Goal: Transaction & Acquisition: Purchase product/service

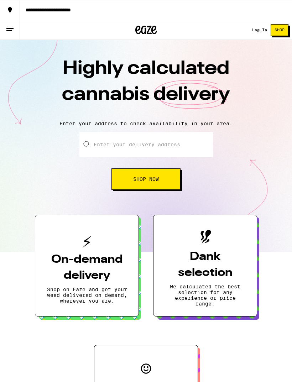
click at [261, 28] on div "Log In" at bounding box center [259, 30] width 15 height 4
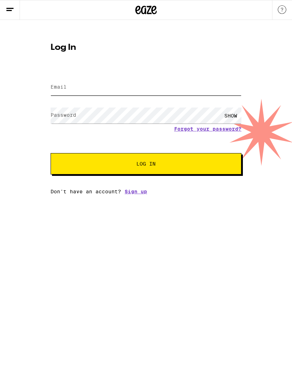
click at [124, 82] on input "Email" at bounding box center [146, 87] width 191 height 16
type input "ntaylor13@gmail.com"
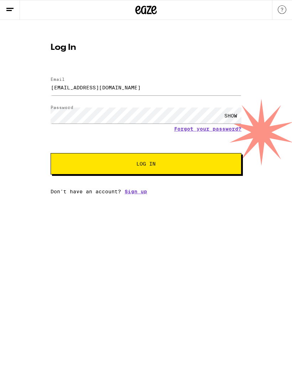
click at [146, 165] on button "Log In" at bounding box center [146, 163] width 191 height 21
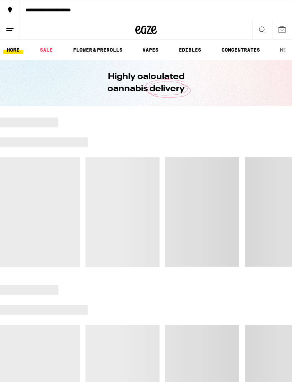
click at [184, 164] on div at bounding box center [146, 193] width 292 height 150
click at [49, 47] on link "SALE" at bounding box center [46, 50] width 20 height 9
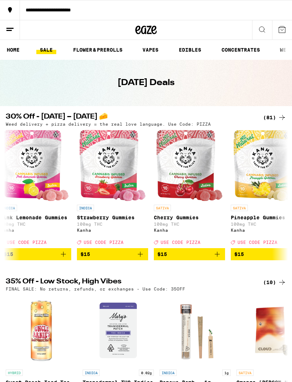
scroll to position [0, 1238]
click at [105, 42] on ul "HOME SALE FLOWER & PREROLLS VAPES EDIBLES CONCENTRATES WELLNESS, TINCTURES & CA…" at bounding box center [146, 50] width 292 height 20
click at [100, 46] on link "FLOWER & PREROLLS" at bounding box center [97, 50] width 57 height 9
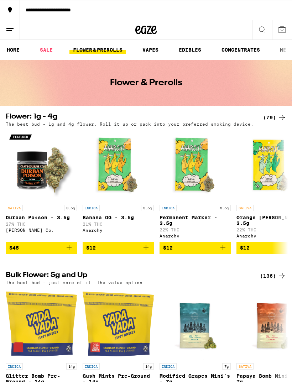
click at [269, 280] on div "(136)" at bounding box center [273, 276] width 26 height 9
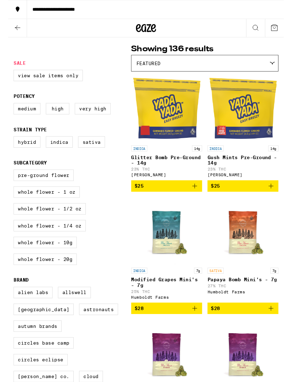
scroll to position [53, 0]
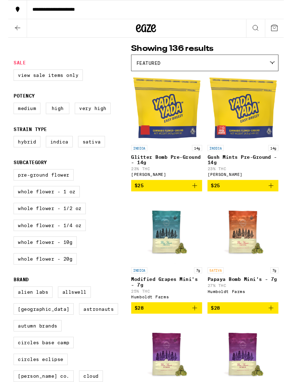
click at [55, 281] on label "Whole Flower - 20g" at bounding box center [39, 275] width 67 height 12
click at [7, 181] on input "Whole Flower - 20g" at bounding box center [7, 181] width 0 height 0
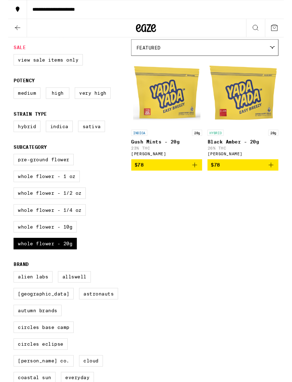
scroll to position [70, 0]
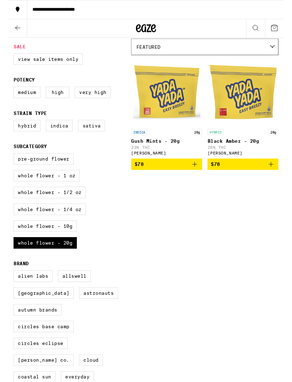
click at [59, 264] on label "Whole Flower - 20g" at bounding box center [39, 258] width 67 height 12
click at [7, 164] on input "Whole Flower - 20g" at bounding box center [7, 164] width 0 height 0
checkbox input "false"
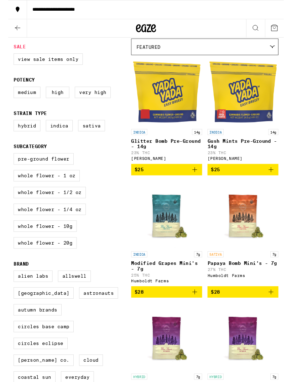
click at [60, 246] on label "Whole Flower - 10g" at bounding box center [39, 240] width 67 height 12
click at [7, 164] on input "Whole Flower - 10g" at bounding box center [7, 164] width 0 height 0
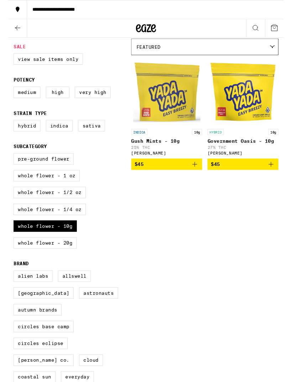
click at [60, 246] on label "Whole Flower - 10g" at bounding box center [39, 240] width 67 height 12
click at [7, 164] on input "Whole Flower - 10g" at bounding box center [7, 164] width 0 height 0
checkbox input "false"
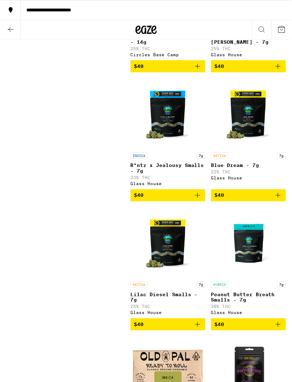
scroll to position [1967, 0]
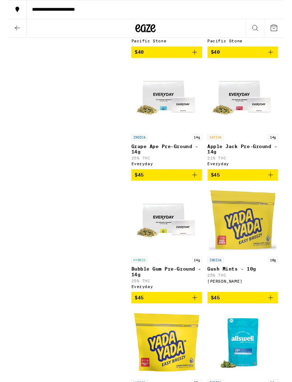
scroll to position [2492, 0]
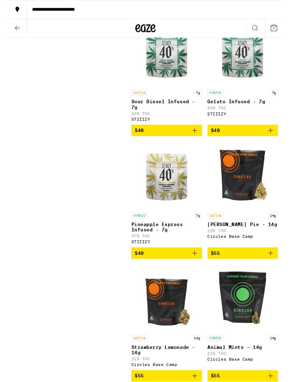
scroll to position [3434, 0]
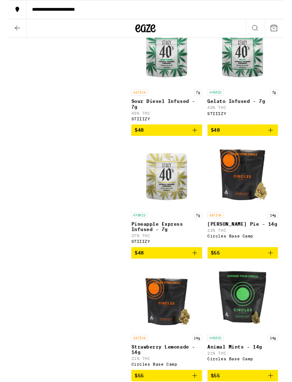
click at [275, 142] on icon "Add to bag" at bounding box center [277, 137] width 9 height 9
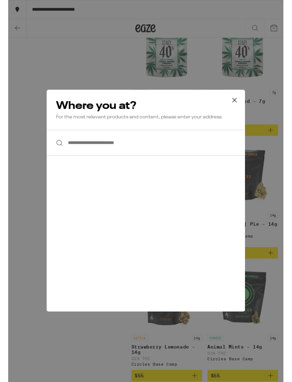
click at [185, 155] on input "**********" at bounding box center [146, 150] width 210 height 27
click at [220, 145] on input "**********" at bounding box center [146, 150] width 210 height 27
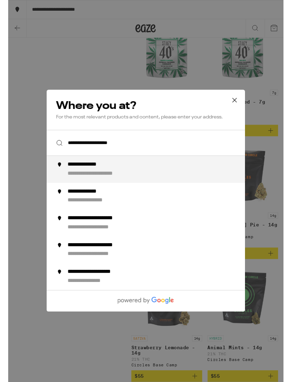
click at [196, 181] on div "**********" at bounding box center [160, 178] width 194 height 17
type input "**********"
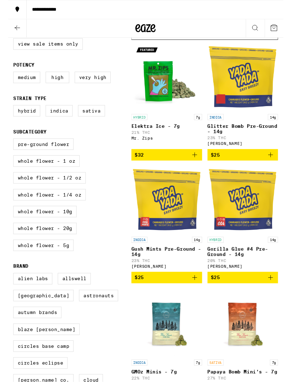
scroll to position [87, 0]
click at [197, 168] on icon "Add to bag" at bounding box center [197, 163] width 9 height 9
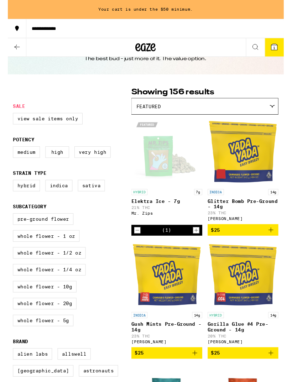
scroll to position [27, 0]
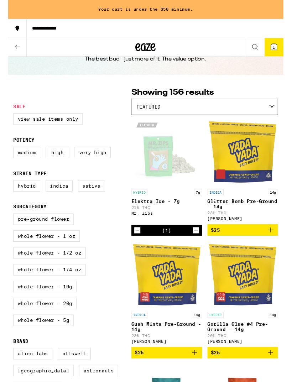
click at [136, 248] on icon "Decrement" at bounding box center [137, 243] width 6 height 9
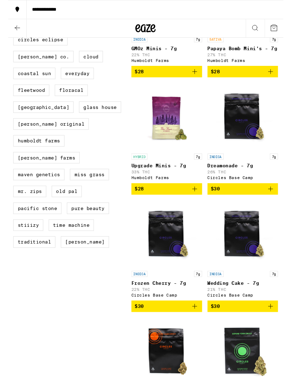
scroll to position [428, 0]
click at [195, 204] on icon "Add to bag" at bounding box center [197, 199] width 9 height 9
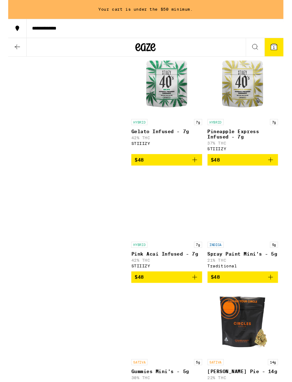
scroll to position [3685, 0]
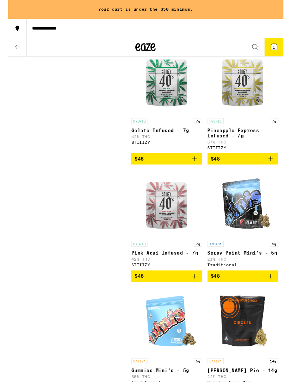
click at [281, 172] on icon "Add to bag" at bounding box center [277, 168] width 9 height 9
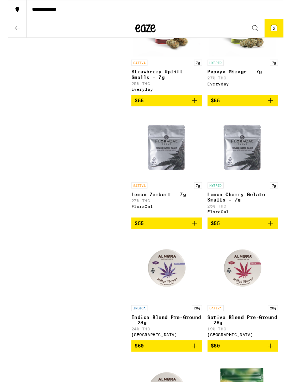
scroll to position [4623, 0]
click at [277, 110] on icon "Add to bag" at bounding box center [277, 106] width 9 height 9
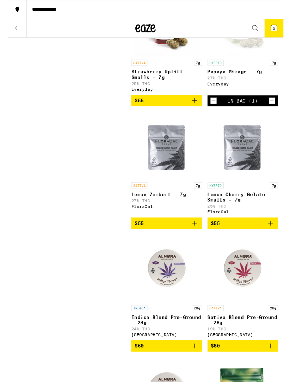
click at [217, 111] on icon "Decrement" at bounding box center [217, 106] width 6 height 9
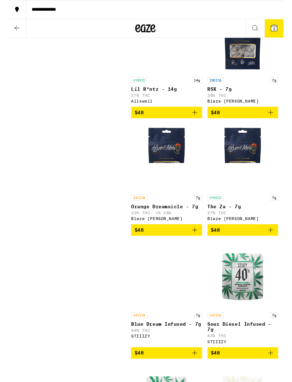
scroll to position [3330, 0]
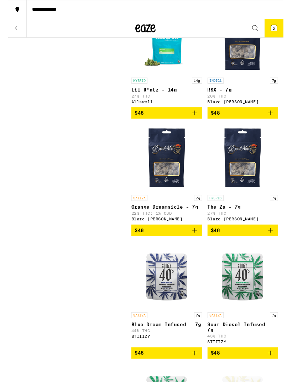
click at [278, 246] on icon "Add to bag" at bounding box center [277, 243] width 5 height 5
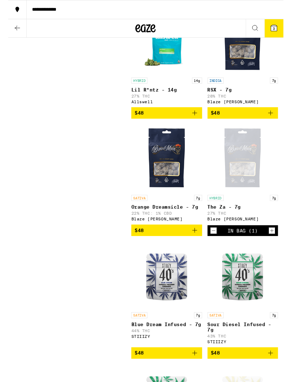
click at [279, 30] on icon at bounding box center [281, 29] width 6 height 6
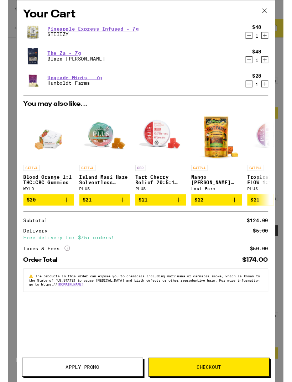
click at [177, 213] on icon "Add to bag" at bounding box center [180, 211] width 9 height 9
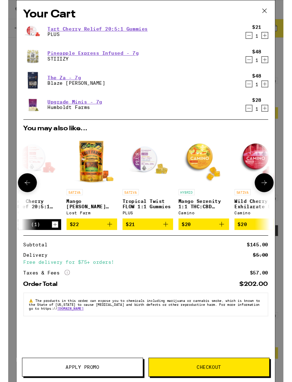
scroll to position [0, 133]
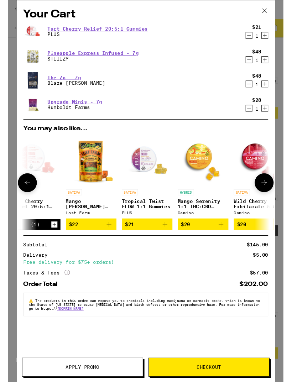
click at [169, 241] on icon "Add to bag" at bounding box center [166, 237] width 9 height 9
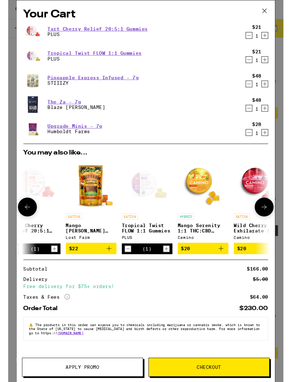
click at [166, 265] on icon "Increment" at bounding box center [167, 263] width 6 height 9
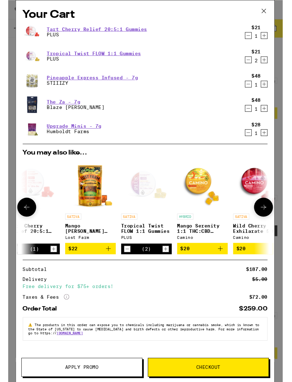
click at [268, 219] on icon at bounding box center [271, 219] width 9 height 9
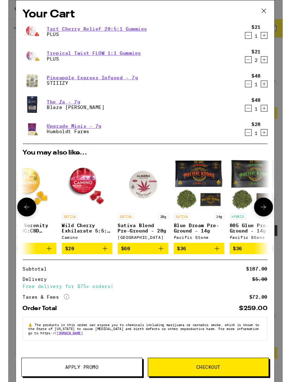
click at [267, 221] on icon at bounding box center [271, 219] width 9 height 9
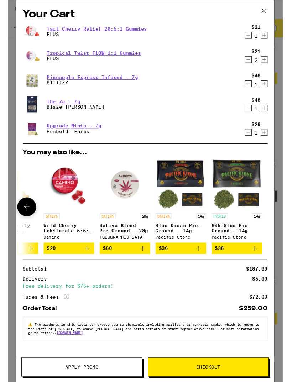
scroll to position [3373, 0]
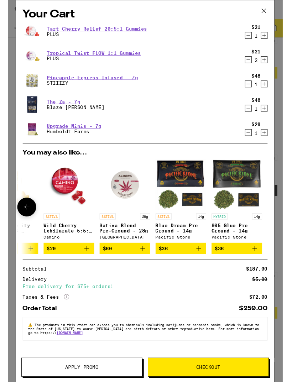
click at [254, 114] on icon "Decrement" at bounding box center [255, 114] width 6 height 9
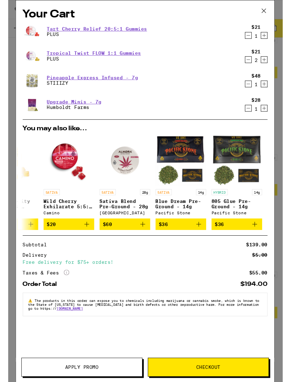
click at [268, 11] on icon at bounding box center [271, 11] width 11 height 11
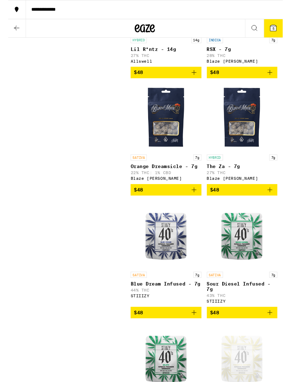
scroll to position [0, 333]
click at [6, 28] on icon at bounding box center [10, 29] width 9 height 9
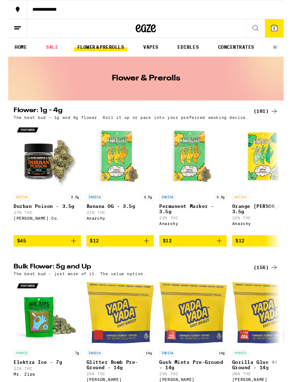
click at [194, 50] on link "EDIBLES" at bounding box center [190, 50] width 30 height 9
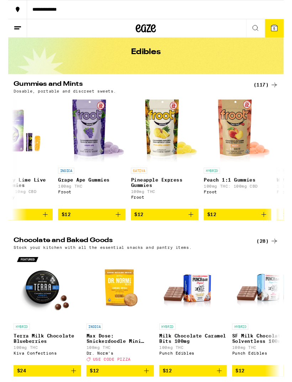
scroll to position [0, 1724]
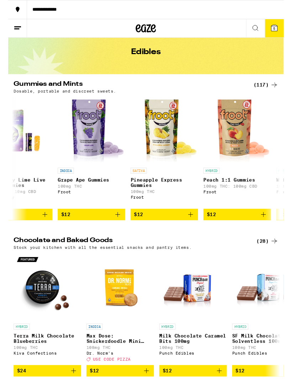
click at [190, 231] on icon "Add to bag" at bounding box center [193, 226] width 9 height 9
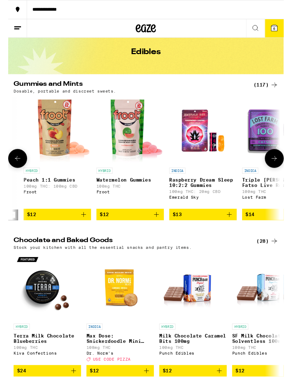
scroll to position [0, 1914]
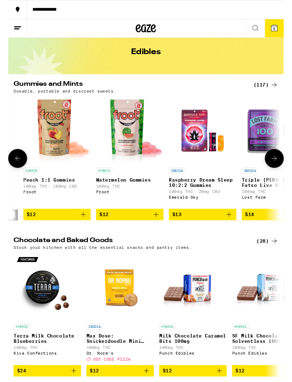
click at [157, 231] on icon "Add to bag" at bounding box center [156, 226] width 9 height 9
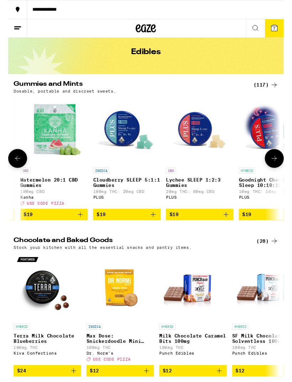
scroll to position [0, 4764]
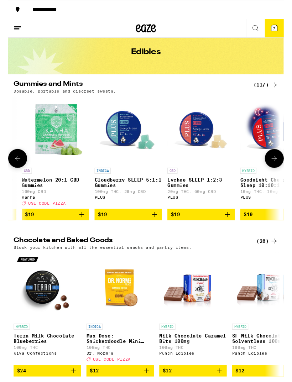
click at [229, 231] on icon "Add to bag" at bounding box center [231, 226] width 9 height 9
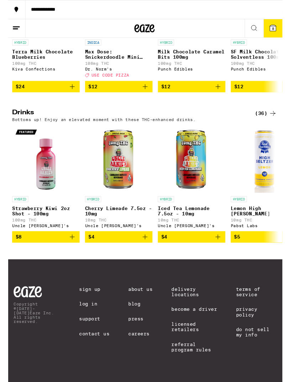
scroll to position [353, 0]
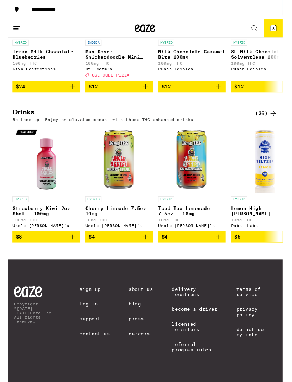
click at [285, 31] on icon at bounding box center [281, 29] width 9 height 9
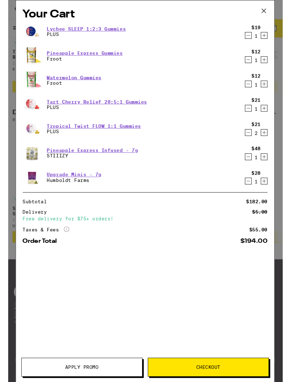
scroll to position [353, 0]
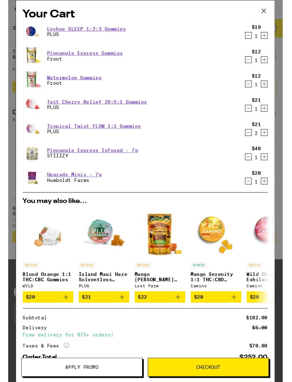
click at [273, 38] on icon "Increment" at bounding box center [271, 37] width 6 height 9
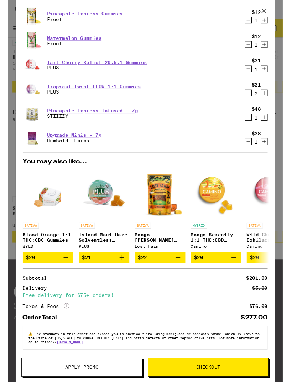
scroll to position [49, 0]
click at [37, 382] on span "Apply Promo" at bounding box center [78, 388] width 127 height 5
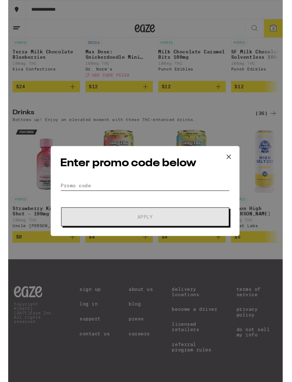
click at [203, 194] on input "Promo Code" at bounding box center [145, 196] width 179 height 11
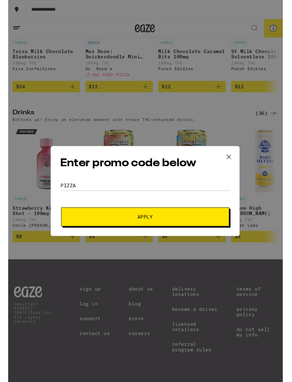
click at [213, 228] on button "Apply" at bounding box center [145, 229] width 177 height 20
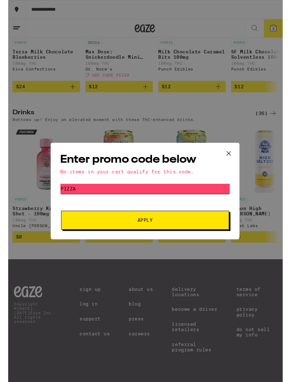
click at [215, 199] on input "Pizza" at bounding box center [145, 199] width 179 height 11
type input "P"
type input "10off"
click at [65, 238] on button "Apply" at bounding box center [145, 233] width 177 height 20
click at [232, 159] on icon at bounding box center [234, 162] width 11 height 11
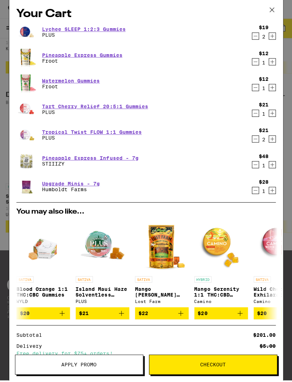
scroll to position [376, 0]
click at [50, 365] on span "Apply Promo" at bounding box center [78, 365] width 127 height 5
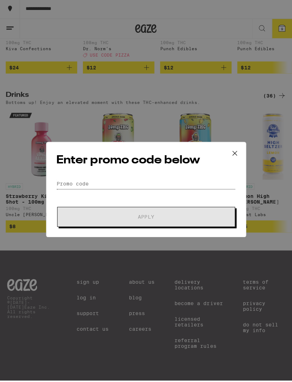
click at [182, 183] on input "Promo Code" at bounding box center [145, 184] width 179 height 11
click at [148, 179] on input "Promo Code" at bounding box center [145, 184] width 179 height 11
paste input "TERPS"
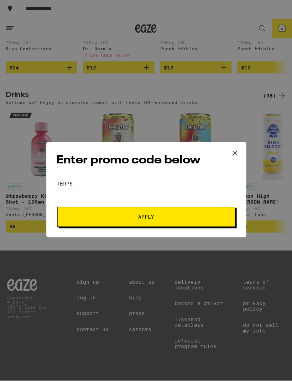
click at [183, 216] on span "Apply" at bounding box center [146, 217] width 128 height 5
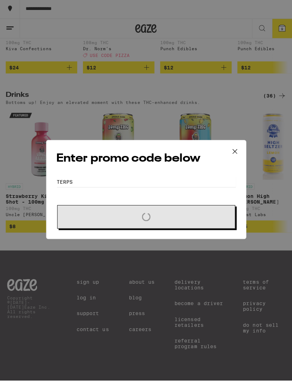
scroll to position [376, 0]
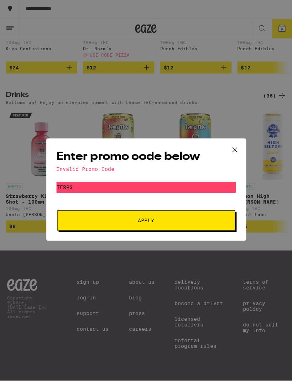
click at [182, 190] on input "TERPS" at bounding box center [145, 188] width 179 height 11
click at [192, 184] on input "TERPS" at bounding box center [145, 188] width 179 height 11
type input "T"
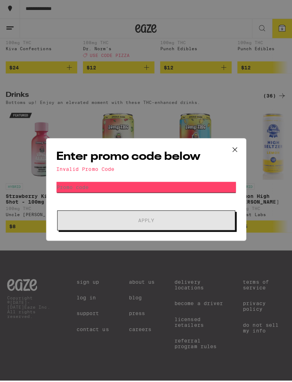
paste input "GETLIT"
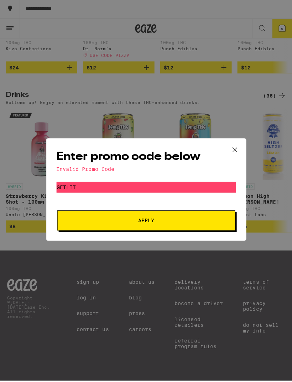
click at [64, 216] on button "Apply" at bounding box center [145, 221] width 177 height 20
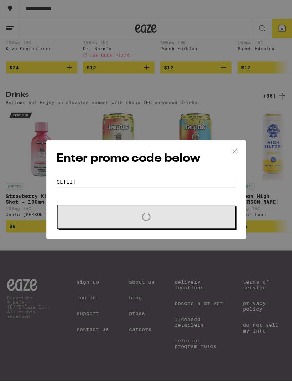
scroll to position [376, 0]
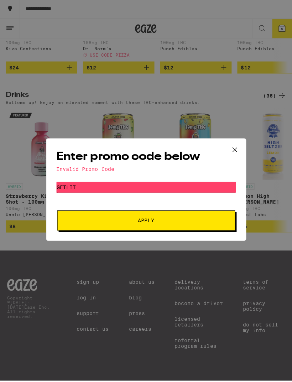
click at [181, 187] on input "GETLIT" at bounding box center [145, 188] width 179 height 11
click at [212, 190] on input "GETLIT" at bounding box center [145, 188] width 179 height 11
type input "G"
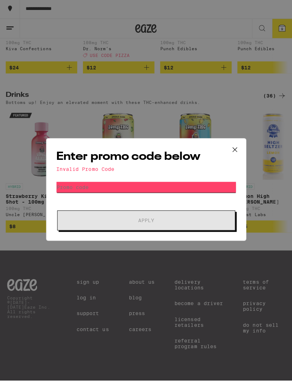
paste input "YIKES"
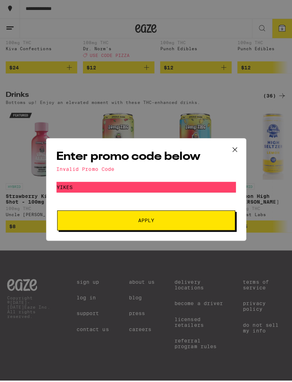
click at [68, 216] on button "Apply" at bounding box center [145, 221] width 177 height 20
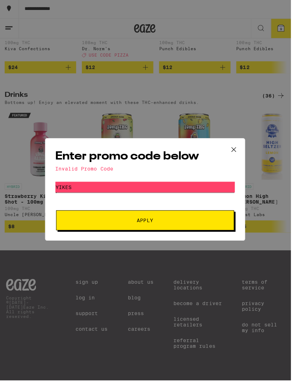
click at [184, 186] on input "YIKES" at bounding box center [145, 188] width 179 height 11
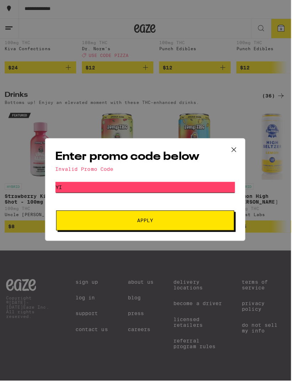
type input "Y"
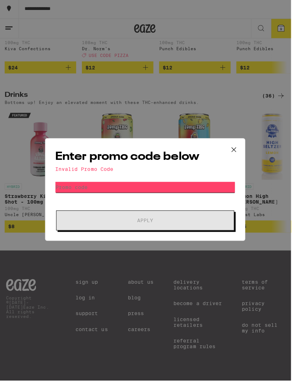
paste input "TAURUS"
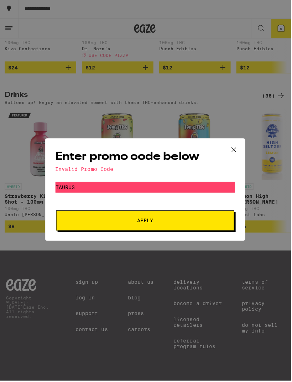
click at [67, 218] on button "Apply" at bounding box center [145, 221] width 177 height 20
click at [200, 189] on input "TAURUS" at bounding box center [145, 188] width 179 height 11
type input "T"
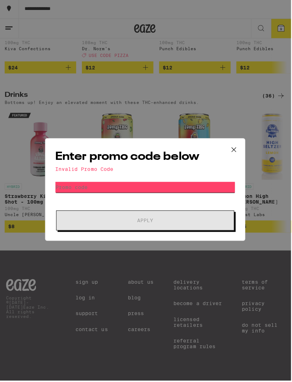
paste input "DANK"
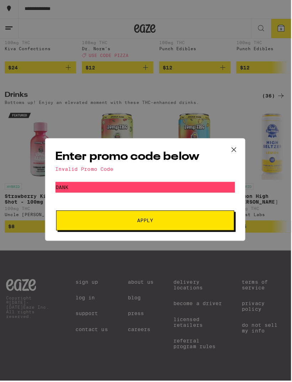
click at [66, 222] on button "Apply" at bounding box center [145, 221] width 177 height 20
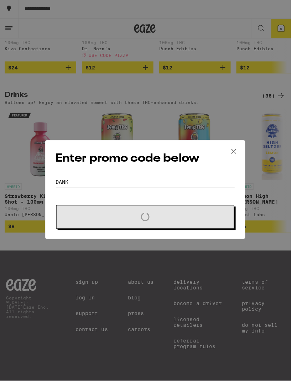
scroll to position [376, 0]
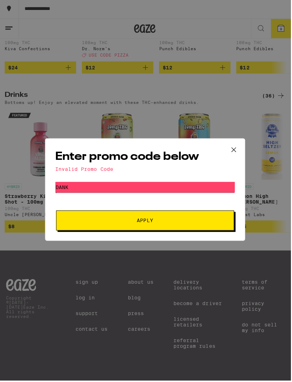
click at [200, 190] on input "DANK" at bounding box center [145, 188] width 179 height 11
type input "D"
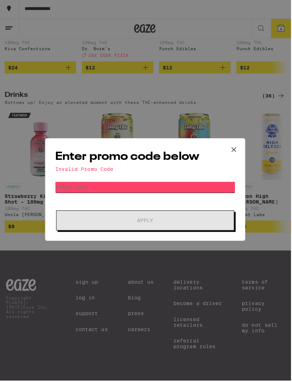
paste input "GREEN"
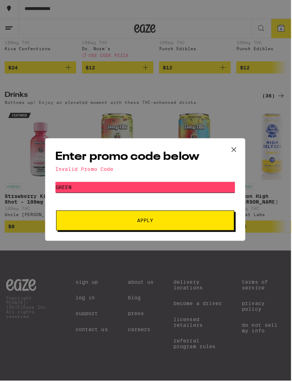
type input "GREEN"
click at [205, 222] on span "Apply" at bounding box center [146, 221] width 128 height 5
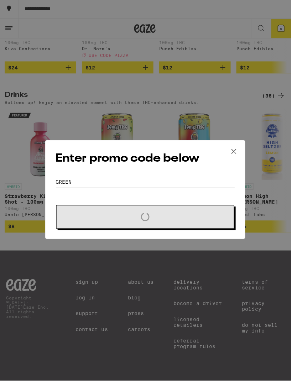
scroll to position [376, 0]
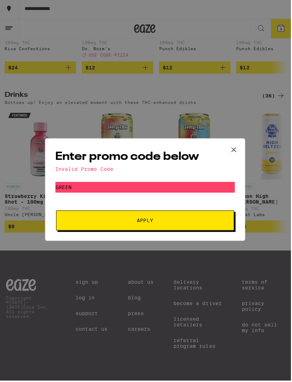
click at [236, 148] on icon at bounding box center [234, 150] width 11 height 11
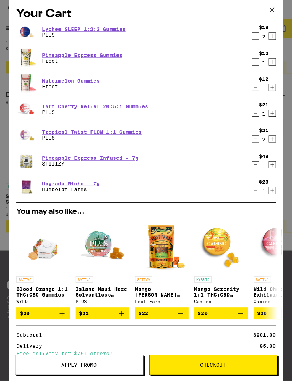
click at [48, 363] on span "Apply Promo" at bounding box center [78, 365] width 127 height 5
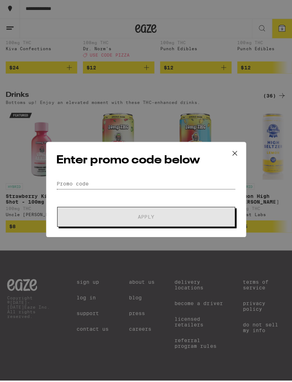
click at [190, 180] on input "Promo Code" at bounding box center [145, 184] width 179 height 11
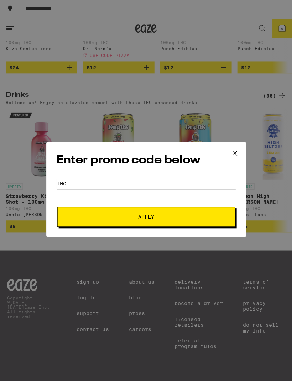
type input "Thc"
click at [192, 215] on button "Apply" at bounding box center [145, 218] width 177 height 20
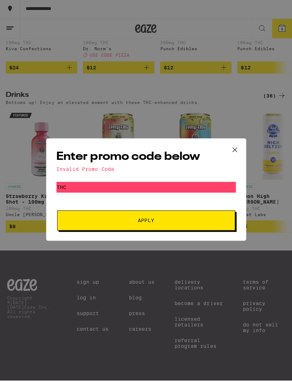
click at [235, 146] on icon at bounding box center [234, 150] width 11 height 11
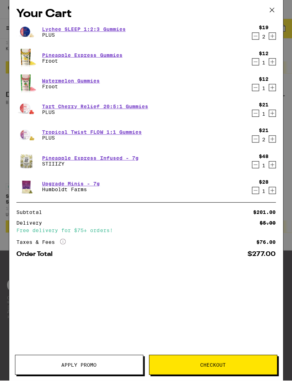
click at [242, 367] on span "Checkout" at bounding box center [212, 365] width 127 height 5
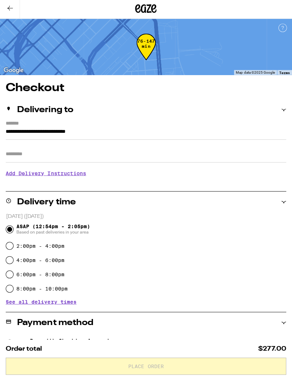
click at [199, 150] on input "Apt/Suite" at bounding box center [146, 154] width 280 height 17
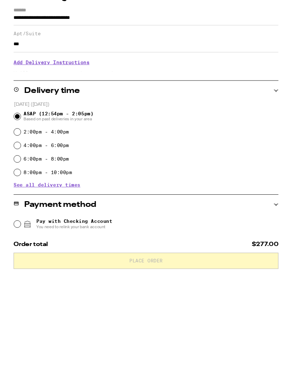
type input "***"
click at [10, 347] on input "Pay with Checking Account You need to relink your bank account" at bounding box center [9, 350] width 7 height 7
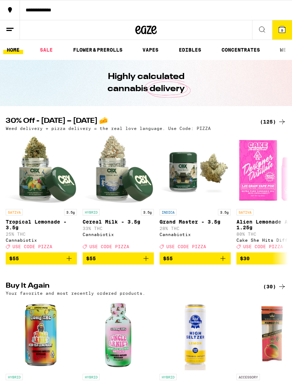
click at [282, 28] on icon at bounding box center [282, 29] width 6 height 6
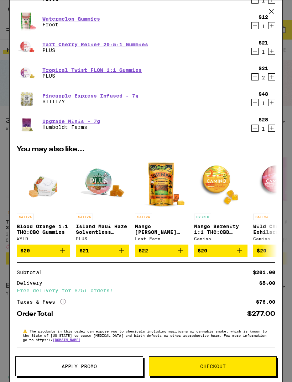
scroll to position [71, 0]
